Goal: Information Seeking & Learning: Learn about a topic

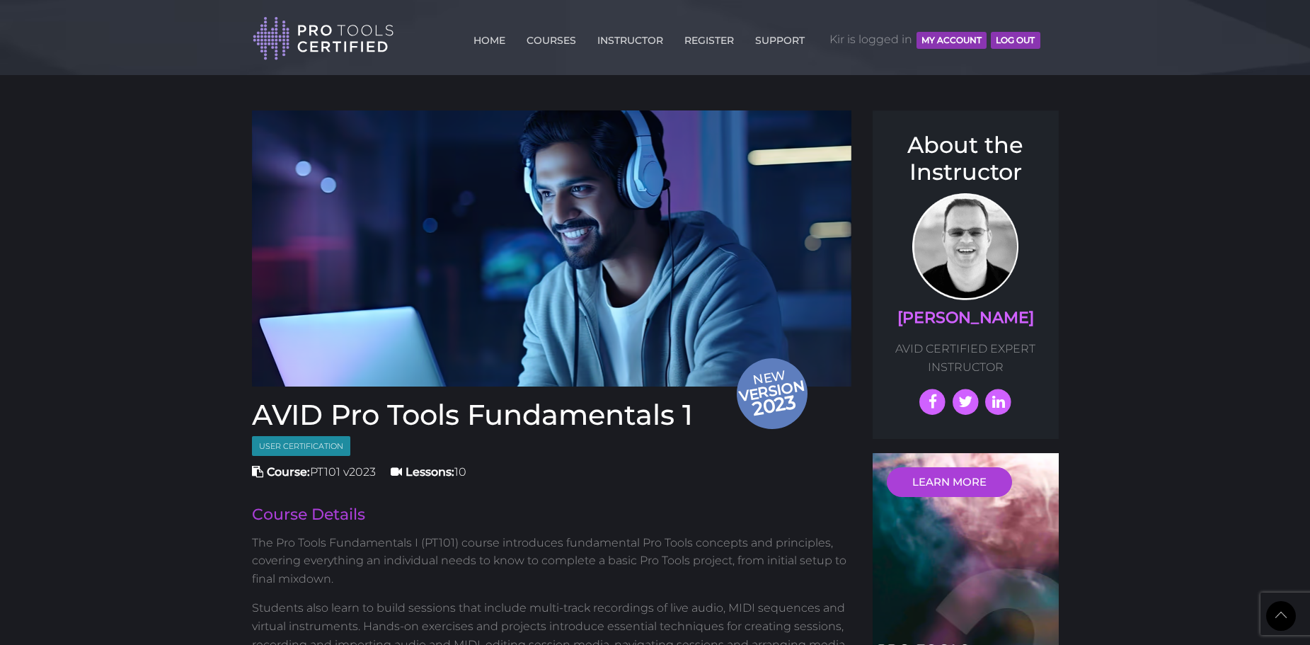
scroll to position [1240, 0]
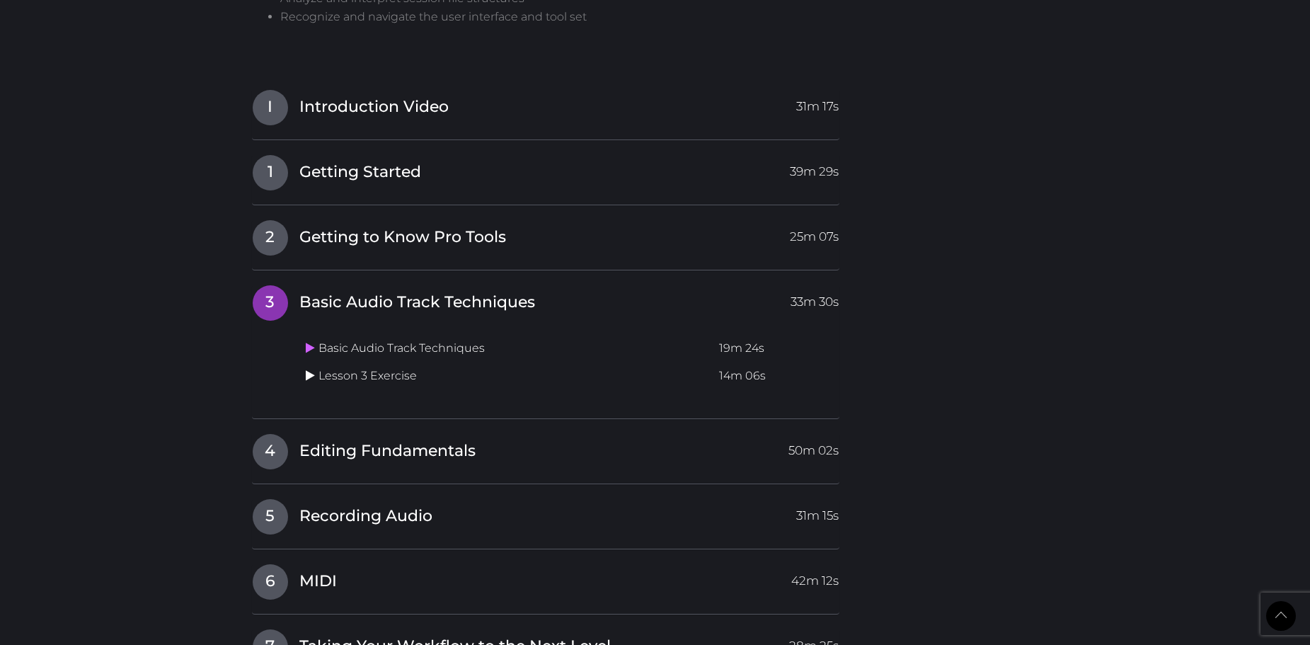
click at [312, 379] on icon at bounding box center [310, 375] width 9 height 11
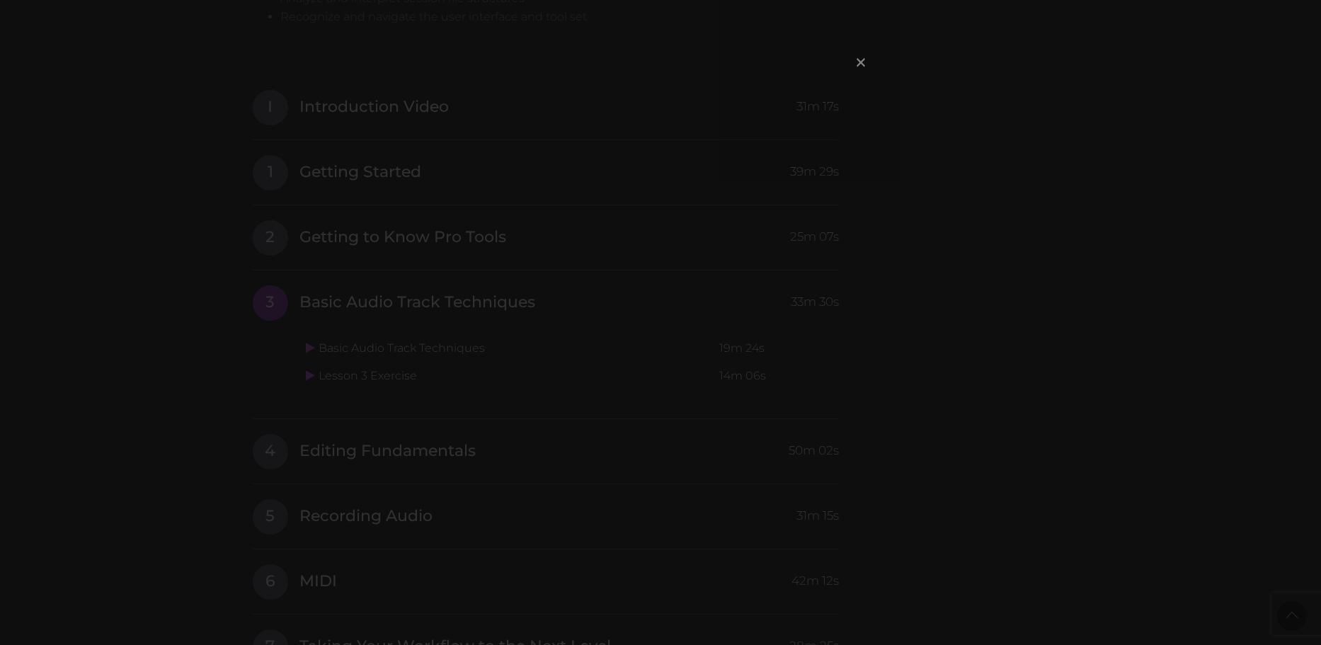
click at [857, 57] on span "×" at bounding box center [861, 62] width 14 height 30
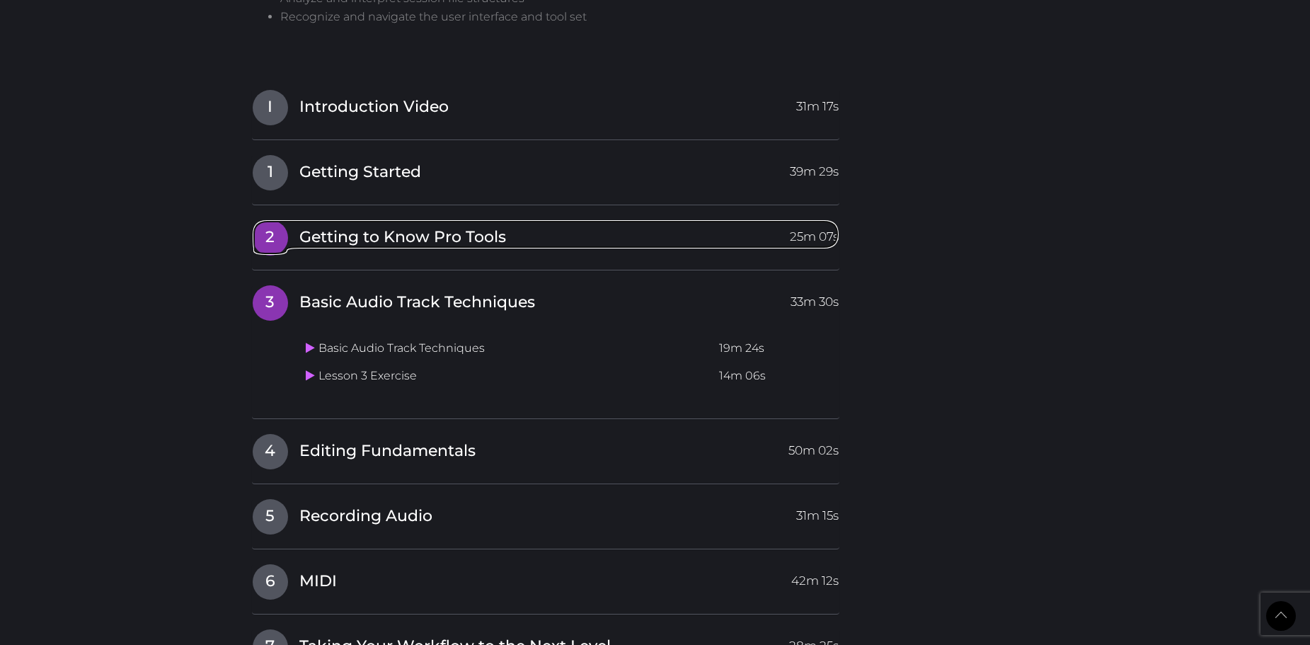
click at [325, 233] on span "Getting to Know Pro Tools" at bounding box center [402, 238] width 207 height 22
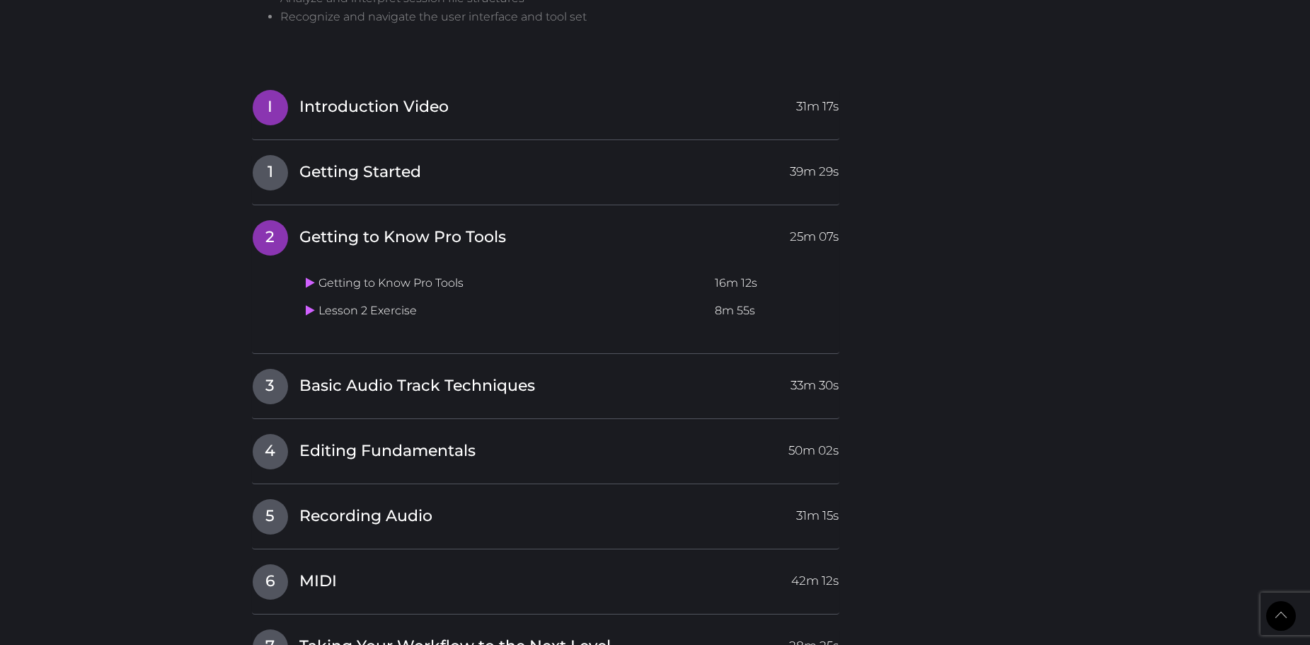
click at [327, 124] on h4 "I Introduction Video 31m 17s" at bounding box center [546, 107] width 588 height 36
click at [316, 161] on link "1 Getting Started 39m 29s" at bounding box center [546, 169] width 588 height 30
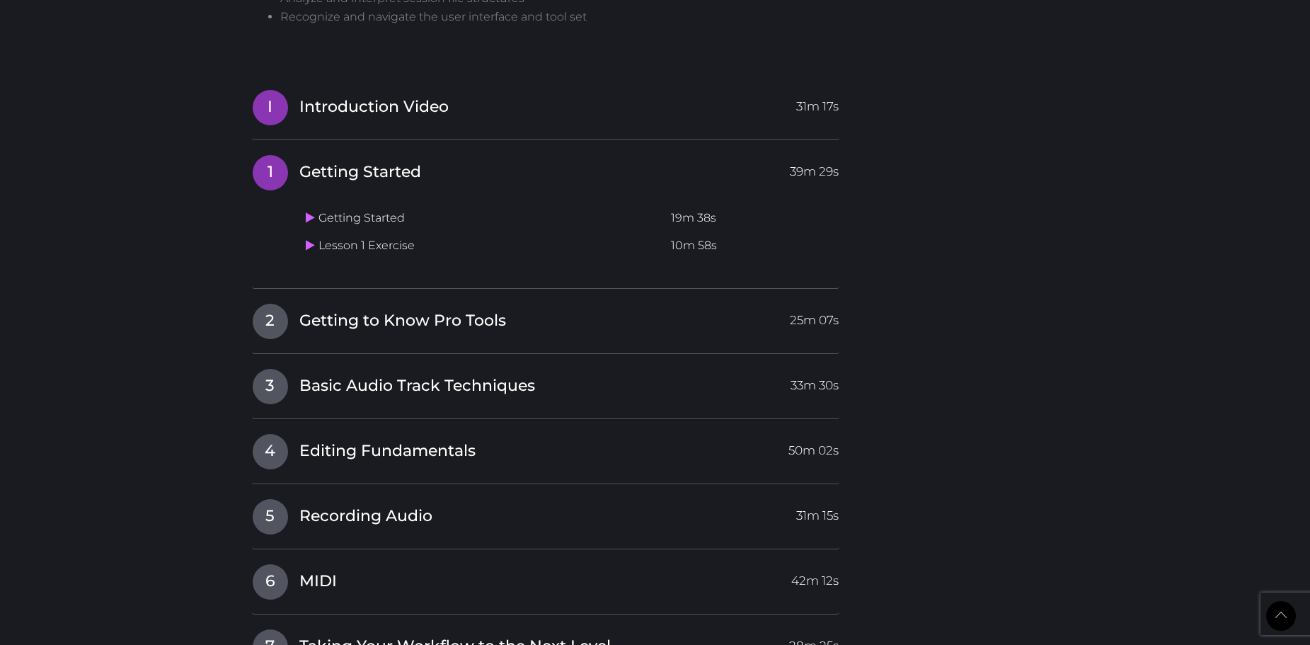
click at [289, 117] on link "I Introduction Video 31m 17s" at bounding box center [546, 104] width 588 height 30
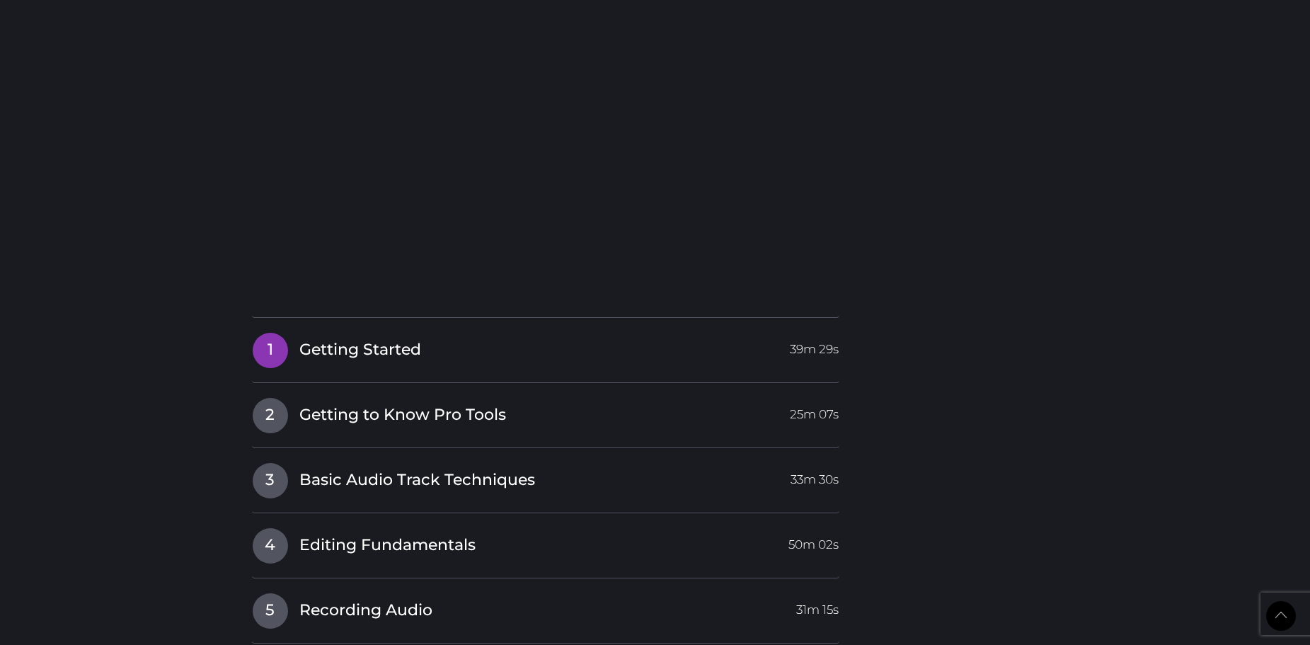
scroll to position [1381, 0]
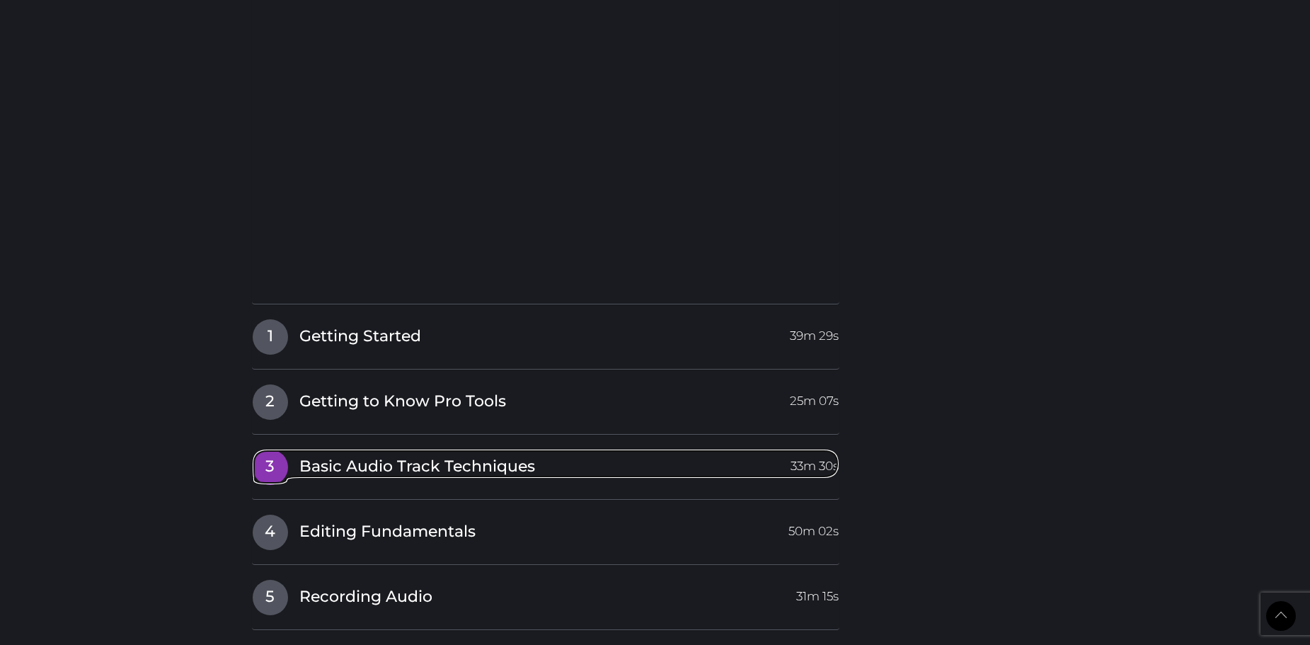
click at [276, 470] on span "3" at bounding box center [270, 467] width 35 height 35
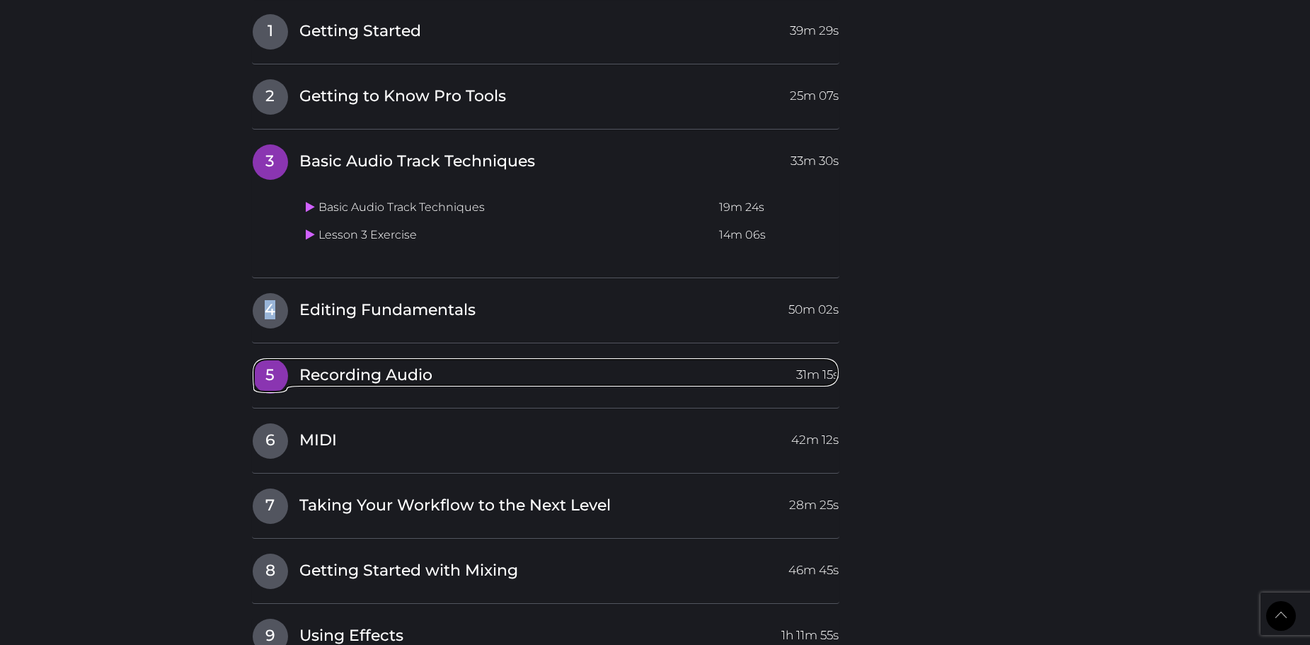
click at [274, 362] on span "5" at bounding box center [270, 375] width 35 height 35
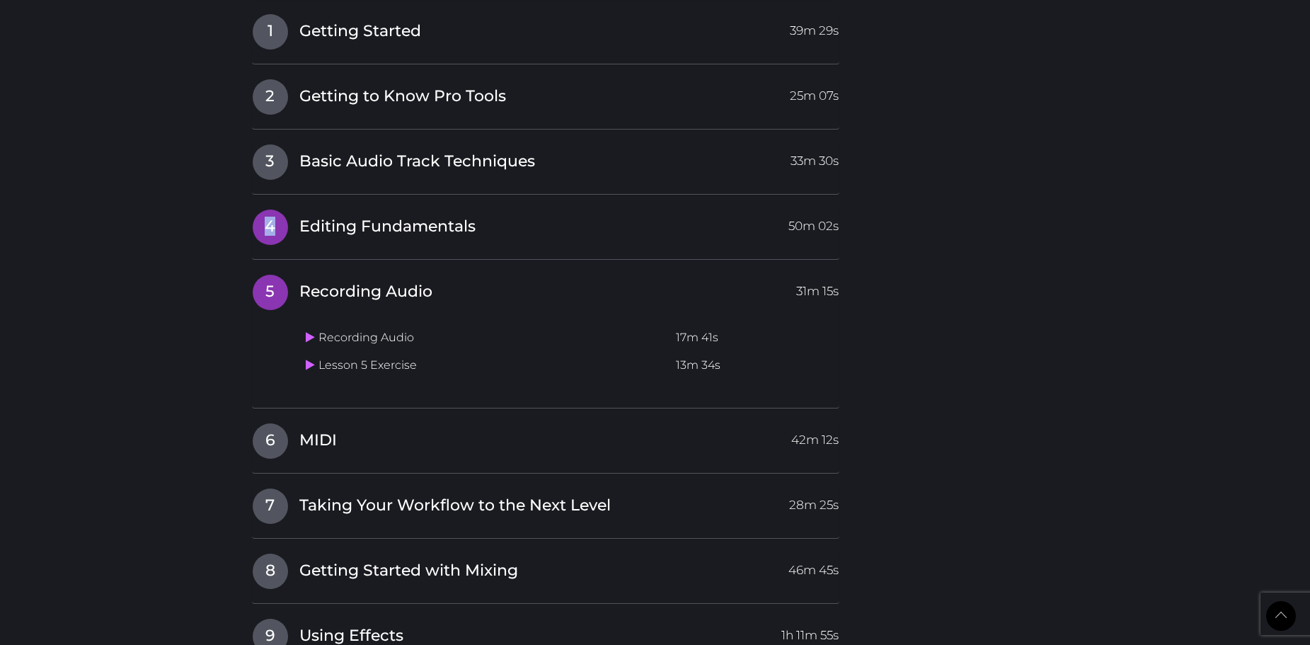
click at [281, 221] on span "4" at bounding box center [270, 227] width 35 height 35
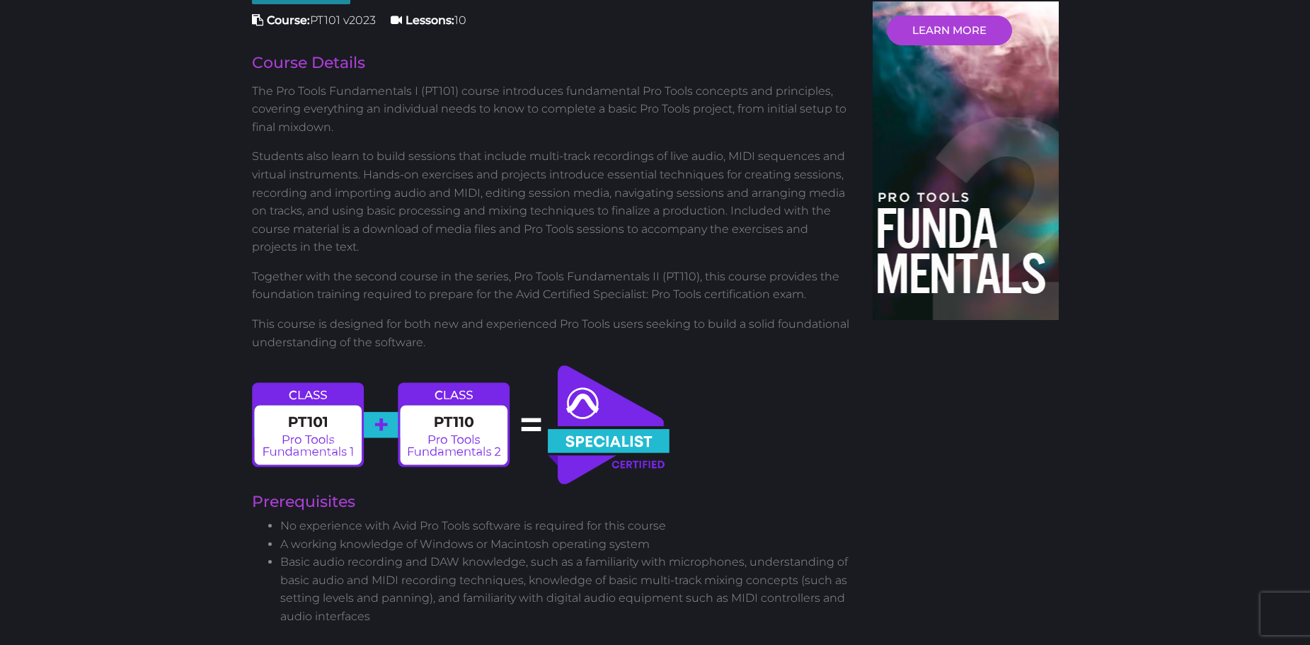
scroll to position [459, 0]
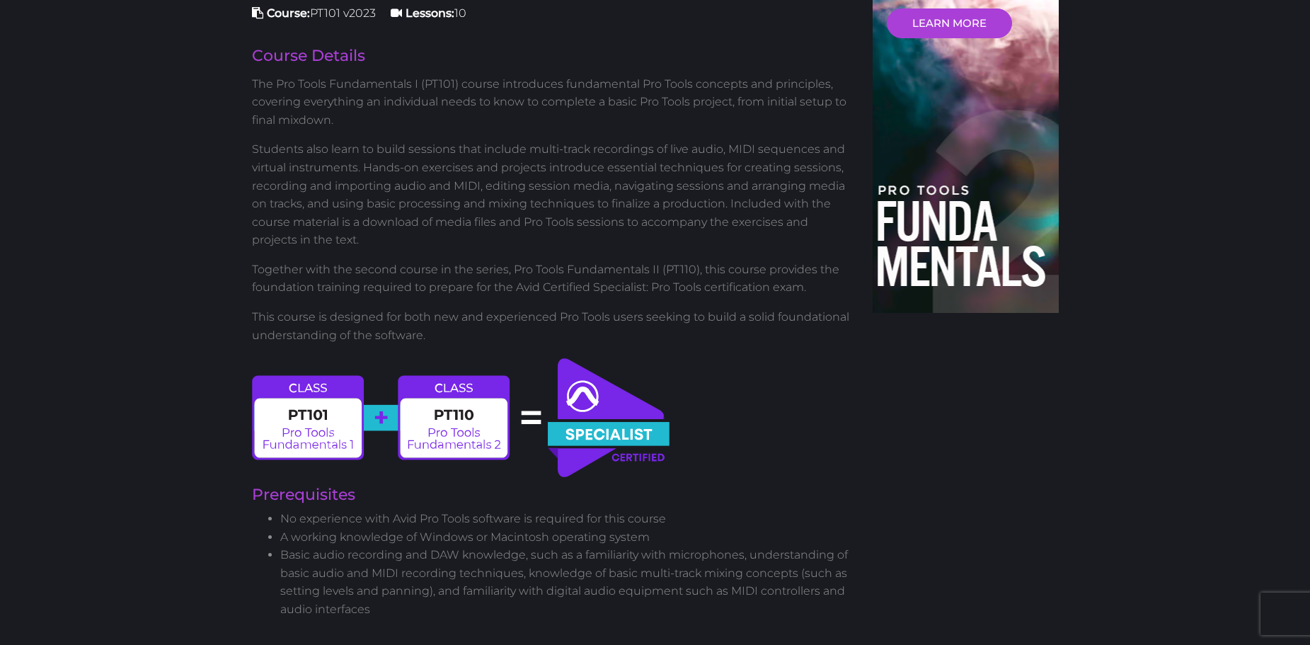
click at [584, 344] on p "This course is designed for both new and experienced Pro Tools users seeking to…" at bounding box center [552, 326] width 600 height 36
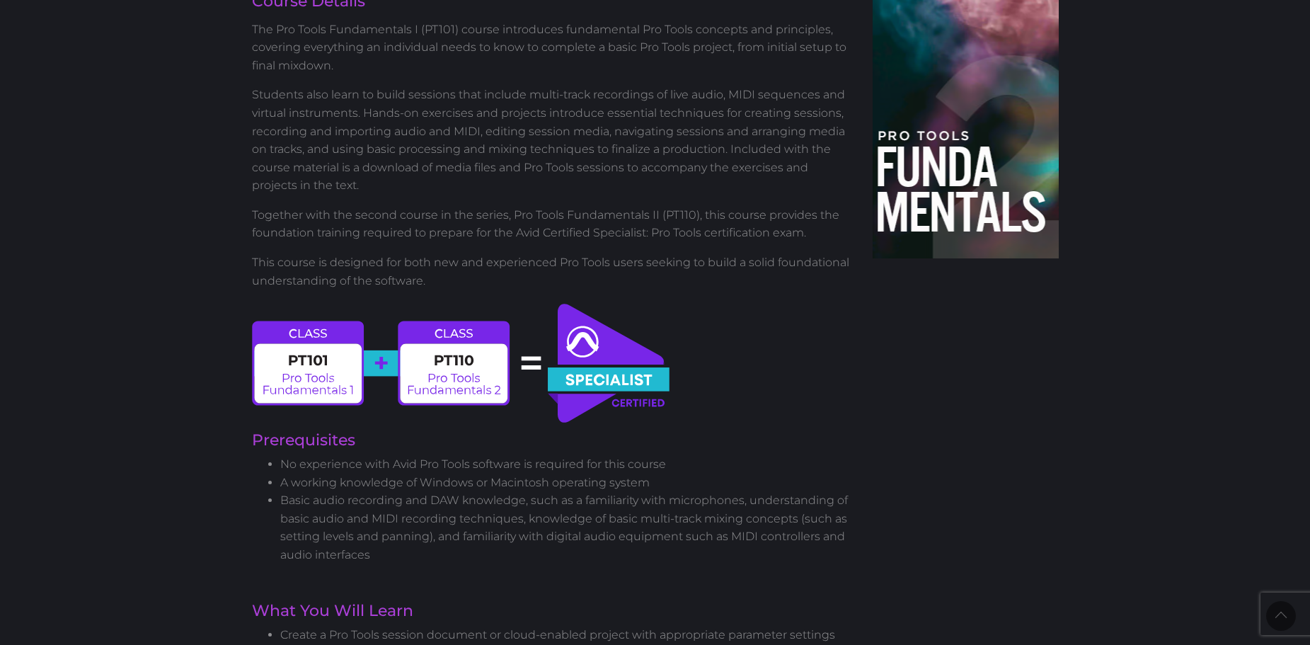
scroll to position [515, 0]
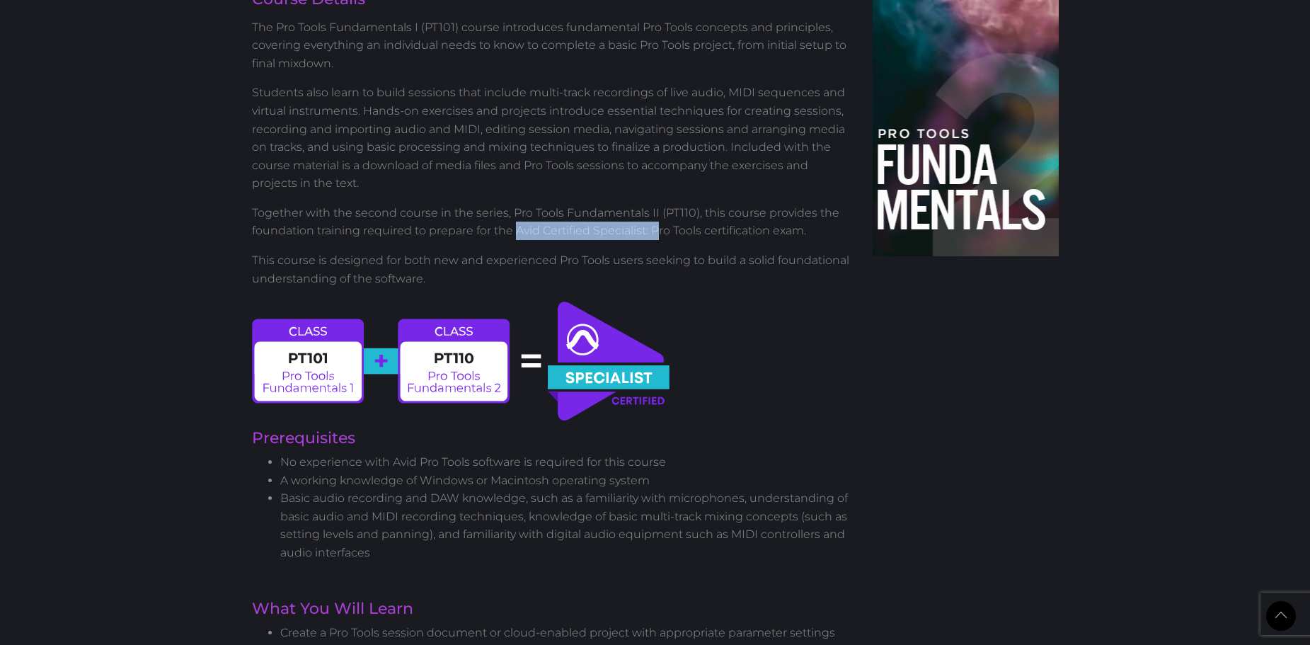
drag, startPoint x: 515, startPoint y: 232, endPoint x: 658, endPoint y: 234, distance: 143.0
click at [658, 234] on p "Together with the second course in the series, Pro Tools Fundamentals II (PT110…" at bounding box center [552, 222] width 600 height 36
click at [656, 234] on p "Together with the second course in the series, Pro Tools Fundamentals II (PT110…" at bounding box center [552, 222] width 600 height 36
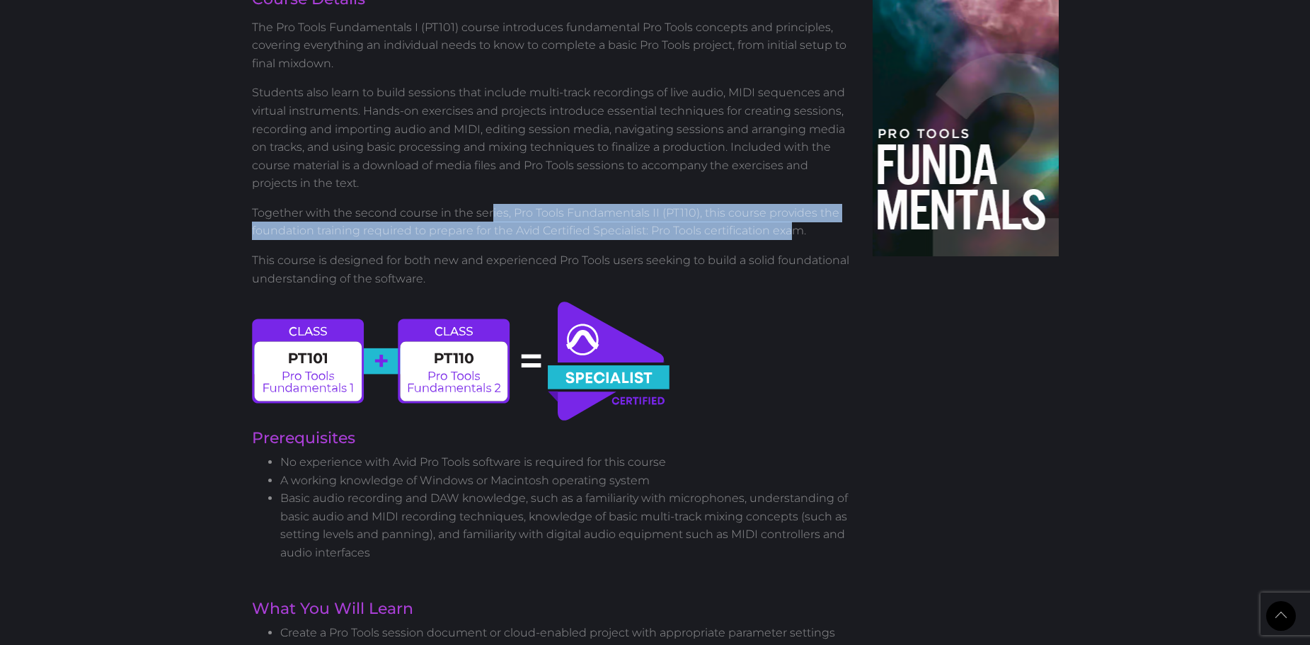
drag, startPoint x: 796, startPoint y: 229, endPoint x: 488, endPoint y: 217, distance: 308.9
click at [489, 217] on p "Together with the second course in the series, Pro Tools Fundamentals II (PT110…" at bounding box center [552, 222] width 600 height 36
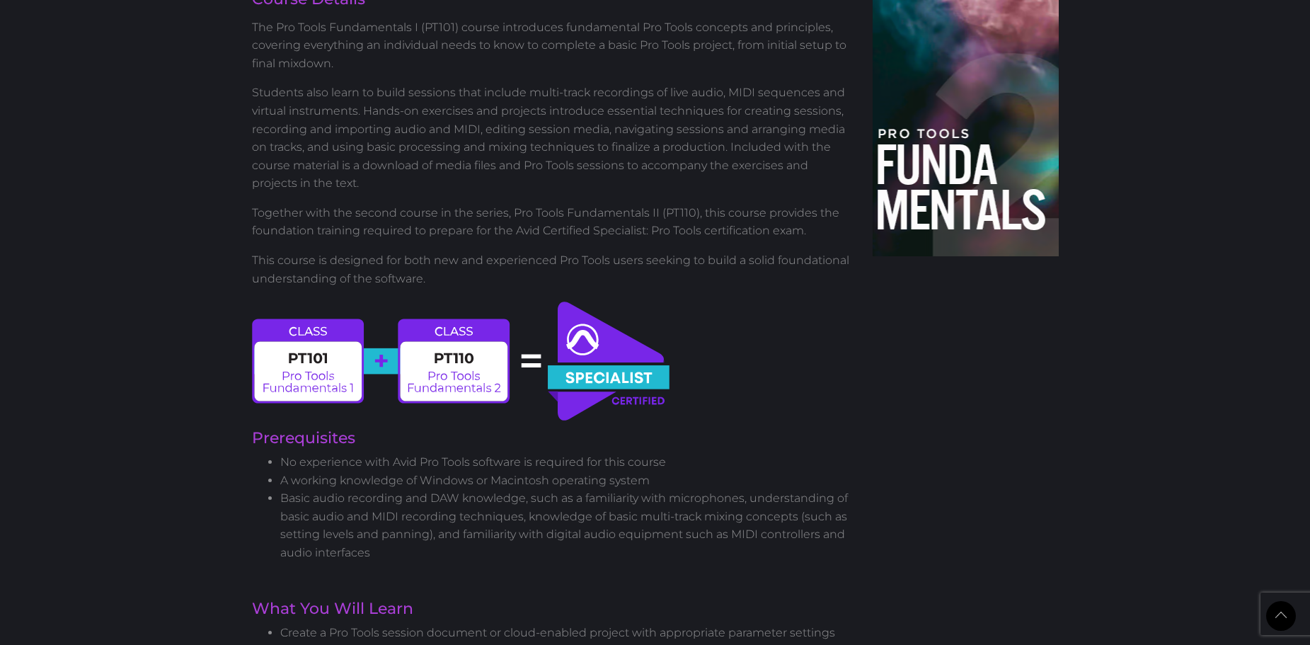
click at [488, 217] on p "Together with the second course in the series, Pro Tools Fundamentals II (PT110…" at bounding box center [552, 222] width 600 height 36
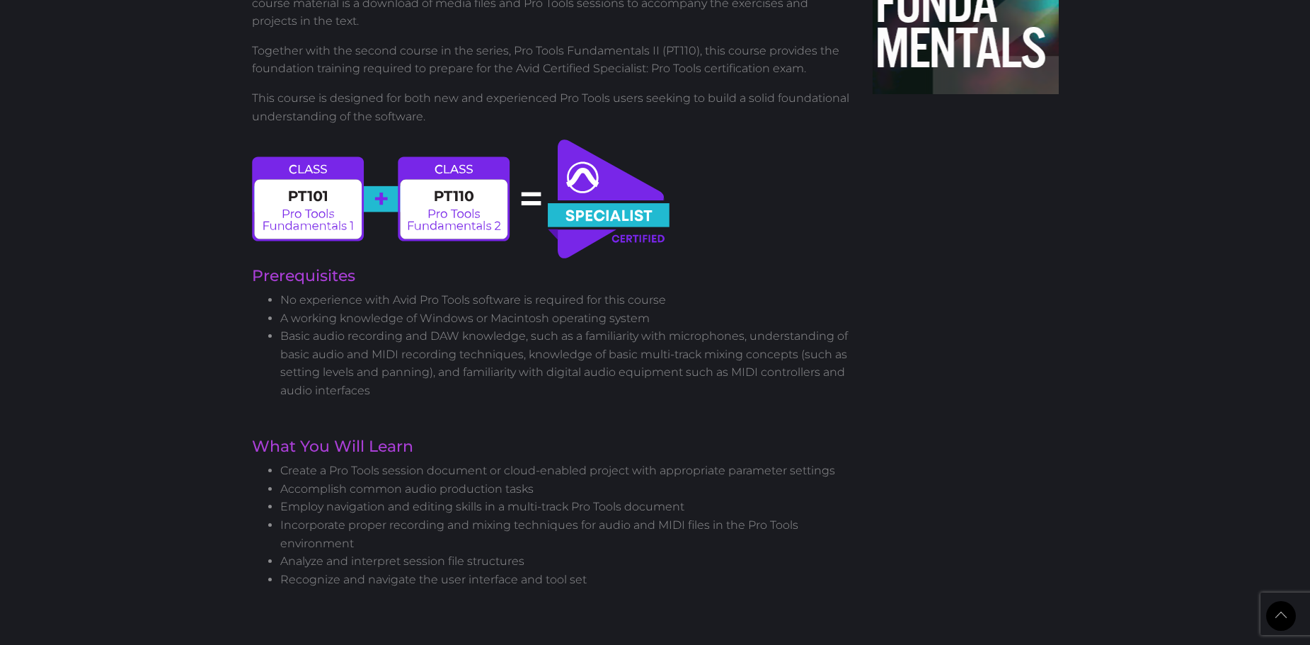
scroll to position [679, 0]
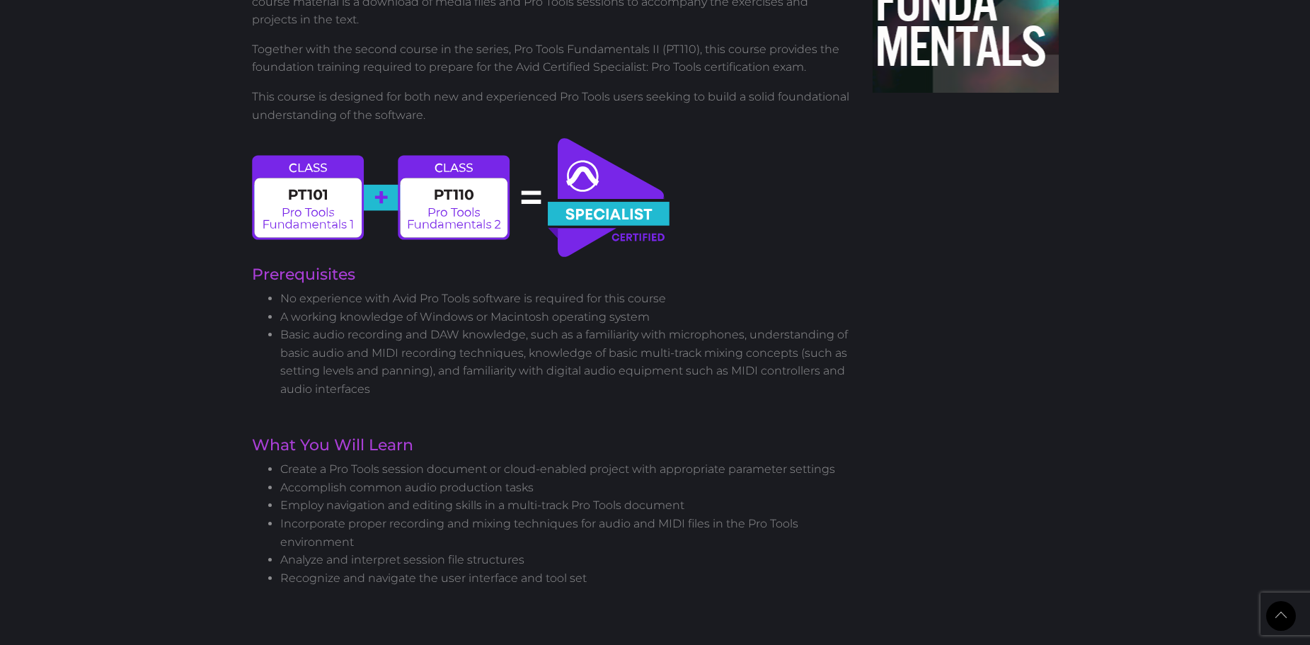
click at [421, 304] on li "No experience with Avid Pro Tools software is required for this course" at bounding box center [566, 299] width 572 height 18
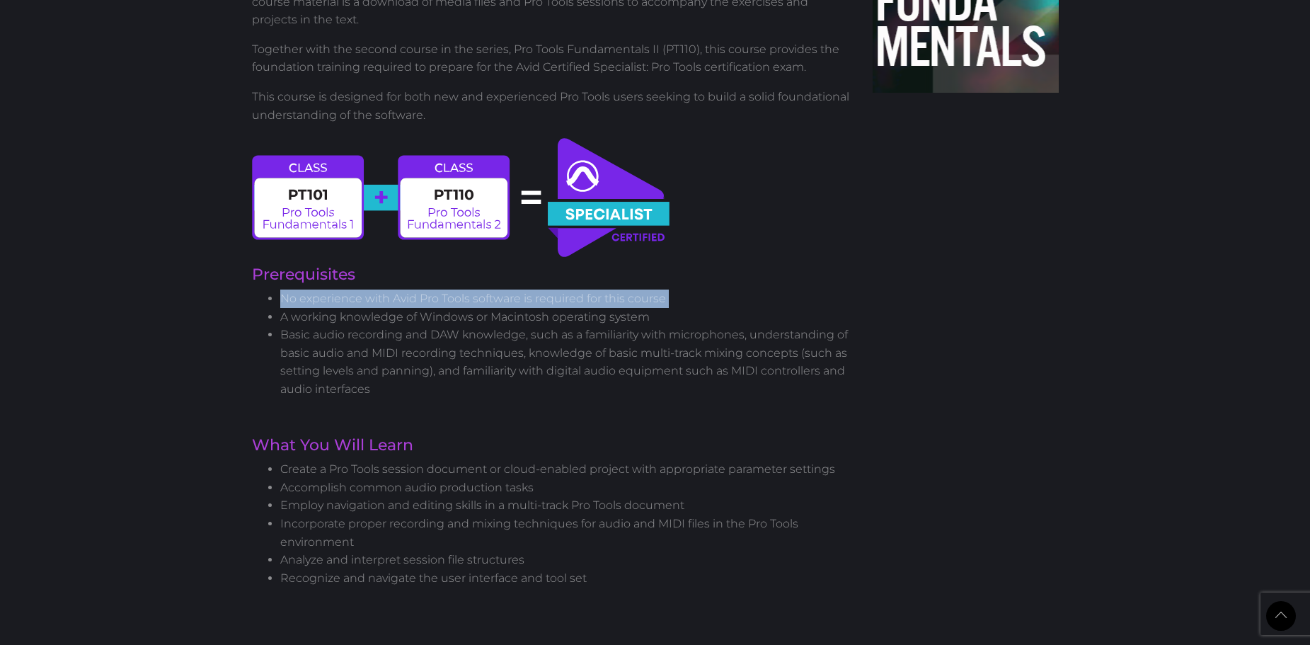
click at [421, 304] on li "No experience with Avid Pro Tools software is required for this course" at bounding box center [566, 299] width 572 height 18
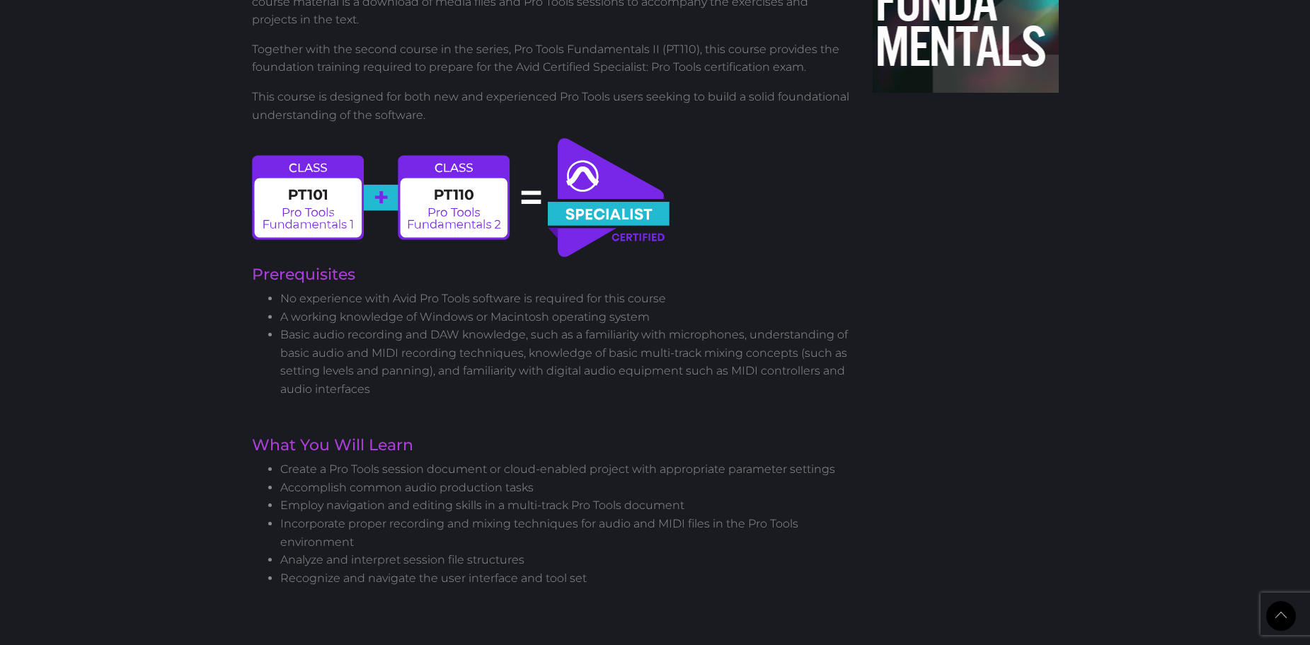
click at [418, 324] on li "A working knowledge of Windows or Macintosh operating system" at bounding box center [566, 317] width 572 height 18
click at [402, 340] on li "Basic audio recording and DAW knowledge, such as a familiarity with microphones…" at bounding box center [566, 362] width 572 height 72
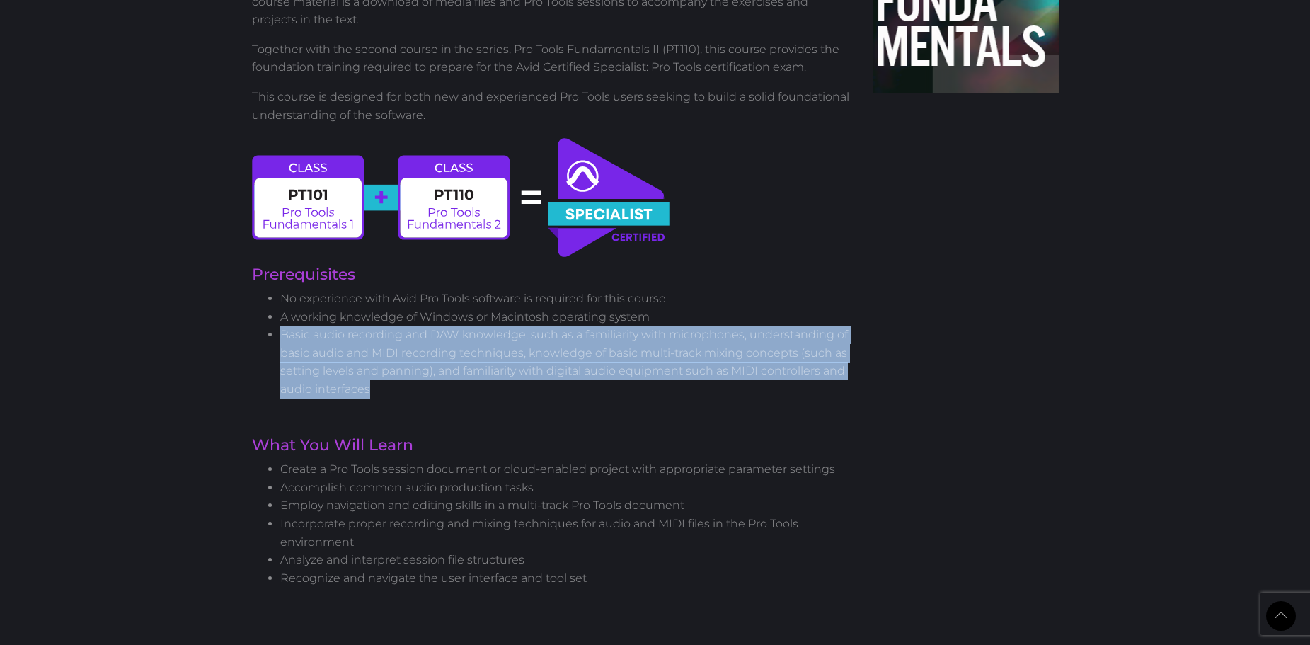
click at [402, 340] on li "Basic audio recording and DAW knowledge, such as a familiarity with microphones…" at bounding box center [566, 362] width 572 height 72
click at [403, 373] on li "Basic audio recording and DAW knowledge, such as a familiarity with microphones…" at bounding box center [566, 362] width 572 height 72
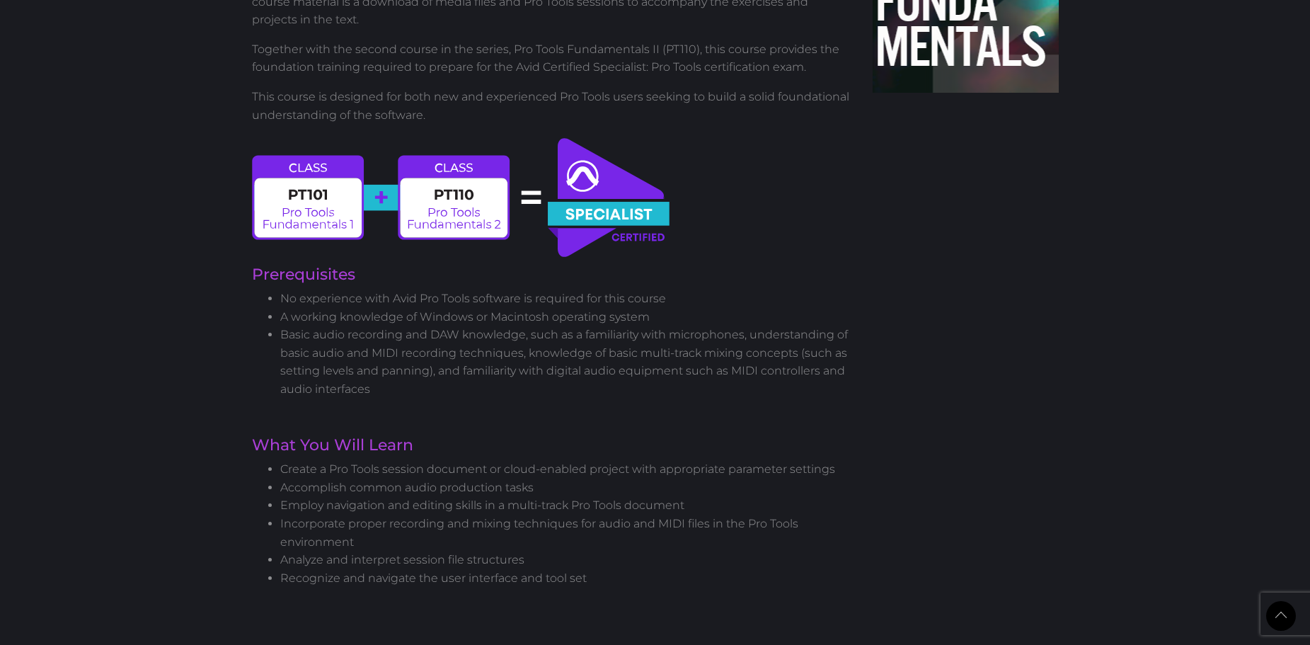
click at [403, 373] on li "Basic audio recording and DAW knowledge, such as a familiarity with microphones…" at bounding box center [566, 362] width 572 height 72
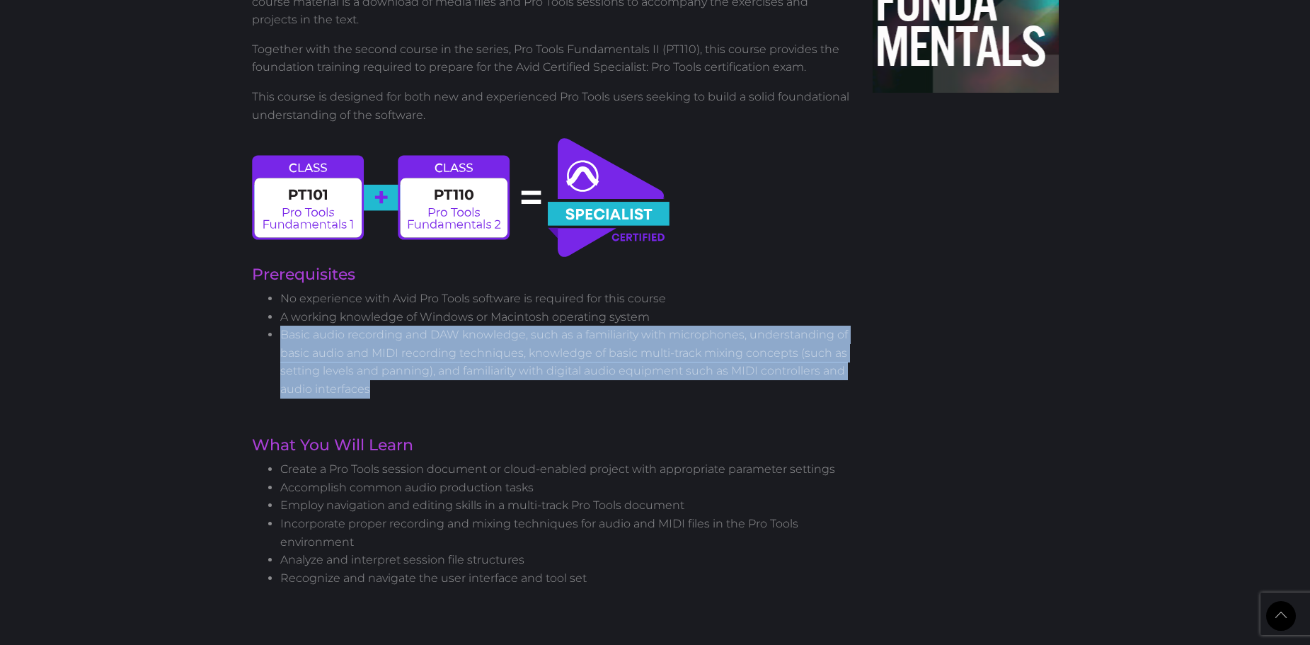
click at [403, 373] on li "Basic audio recording and DAW knowledge, such as a familiarity with microphones…" at bounding box center [566, 362] width 572 height 72
click at [417, 417] on div "New version 2023 AVID Pro Tools Fundamentals 1 User Certification Course: PT101…" at bounding box center [552, 505] width 622 height 2148
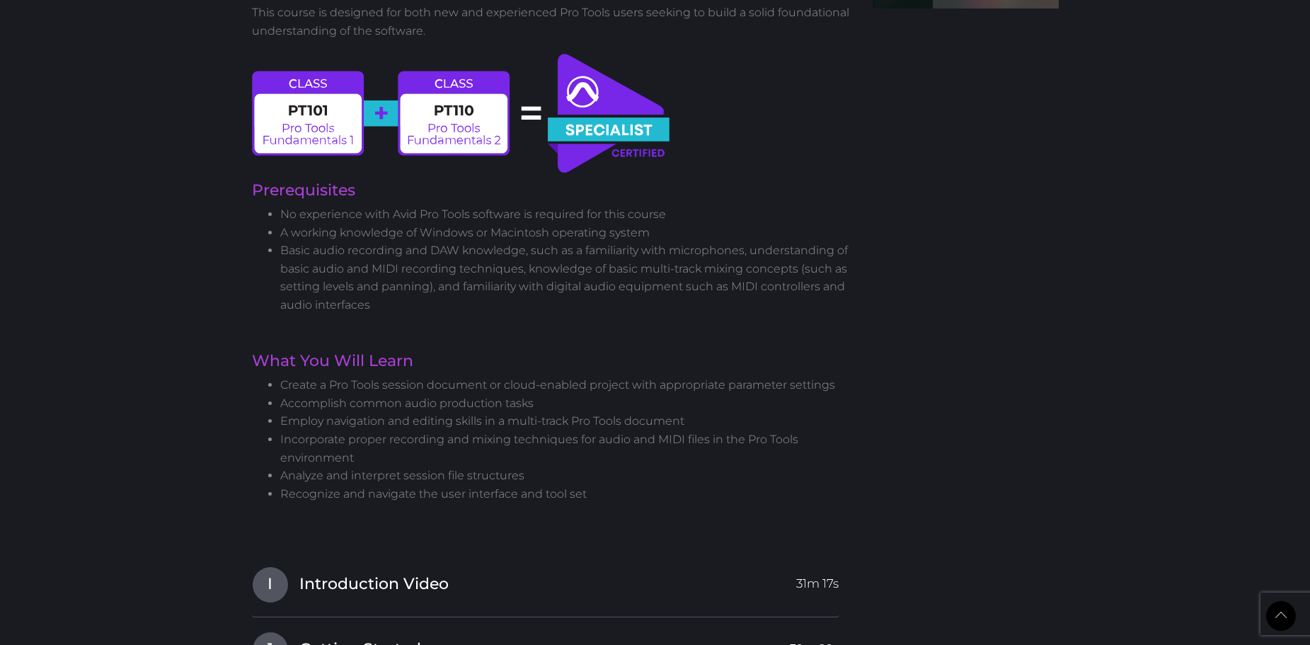
scroll to position [764, 0]
